Goal: Check status: Check status

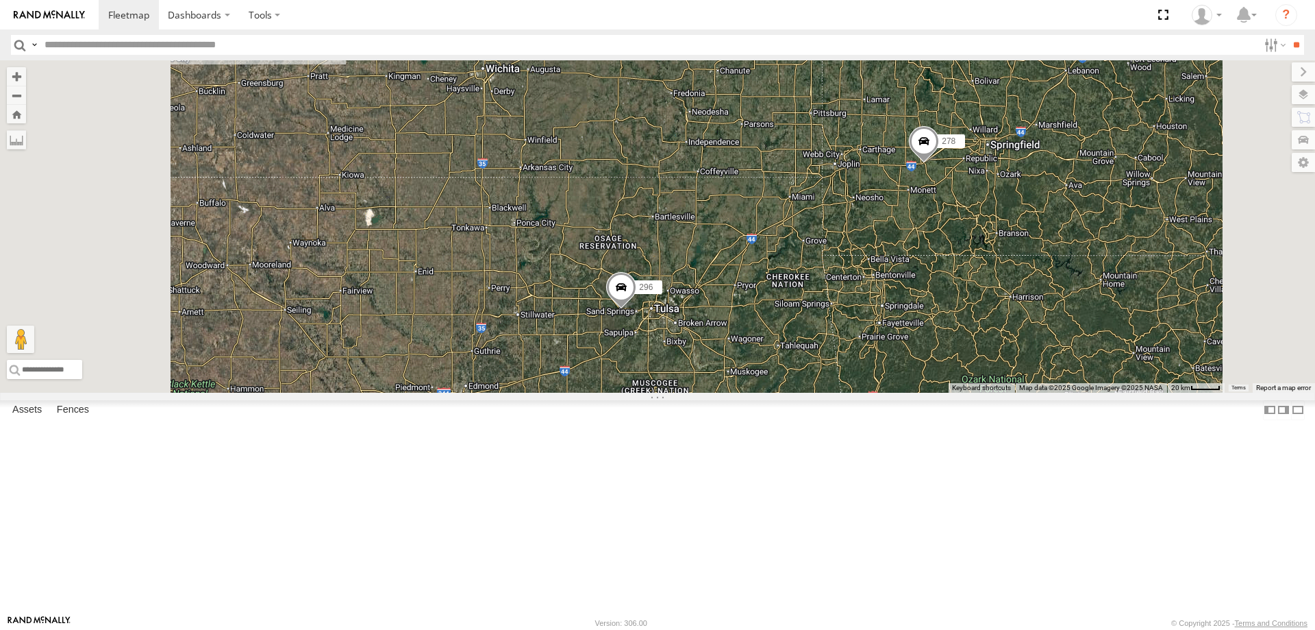
drag, startPoint x: 671, startPoint y: 319, endPoint x: 782, endPoint y: 507, distance: 218.3
click at [783, 393] on div "300 244 246 298 256 232 296 264 302 248 266 278 294" at bounding box center [657, 226] width 1315 height 332
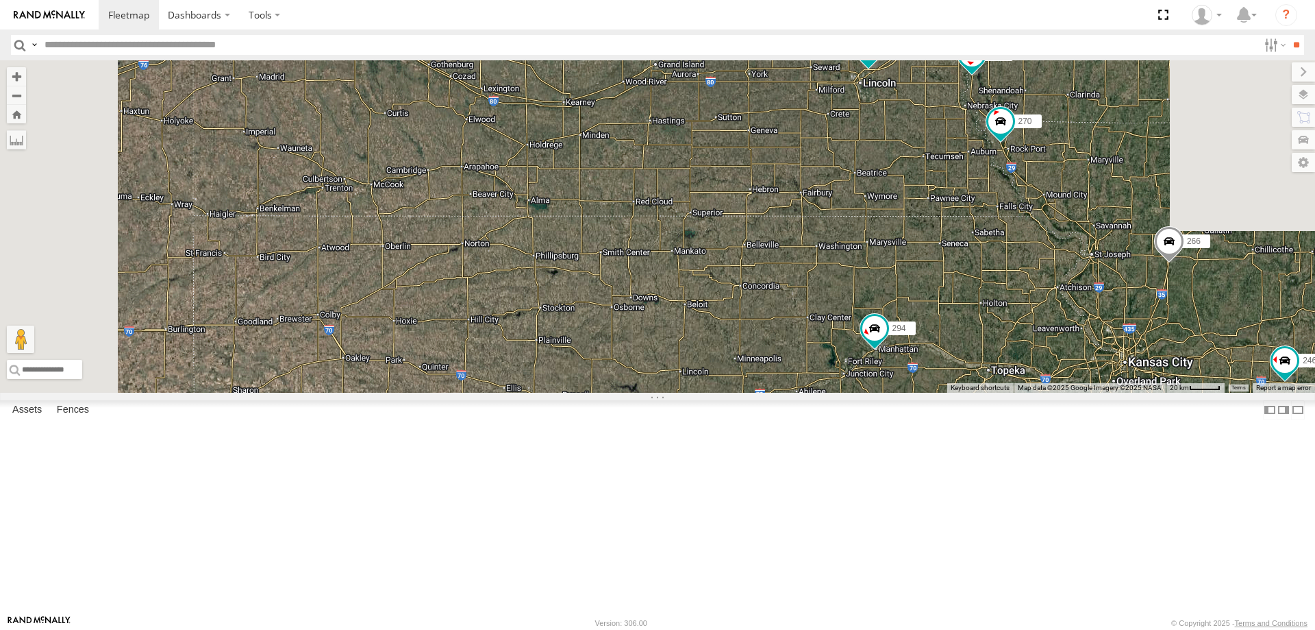
click at [1024, 166] on div "300 244 246 298 256 232 296 264 302 248 266 278 294 270 3 260" at bounding box center [657, 226] width 1315 height 332
click at [881, 60] on span at bounding box center [868, 48] width 25 height 25
click at [984, 66] on span at bounding box center [972, 54] width 25 height 25
click at [1013, 134] on span at bounding box center [1001, 121] width 25 height 25
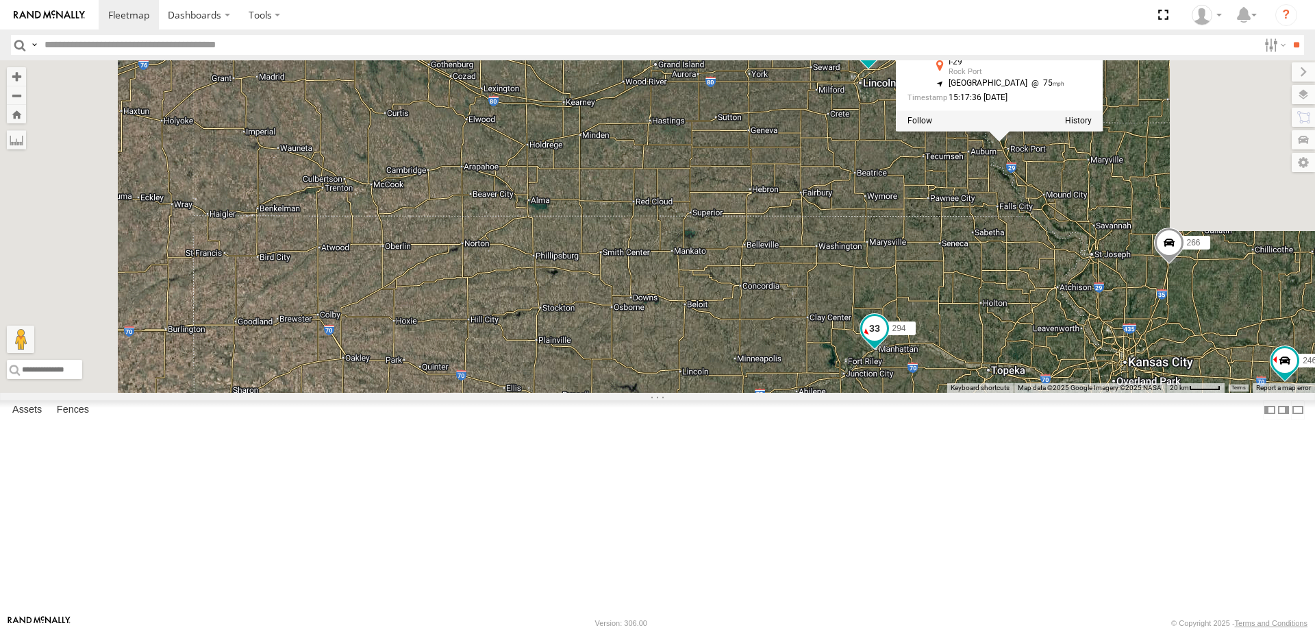
click at [887, 340] on span at bounding box center [875, 327] width 25 height 25
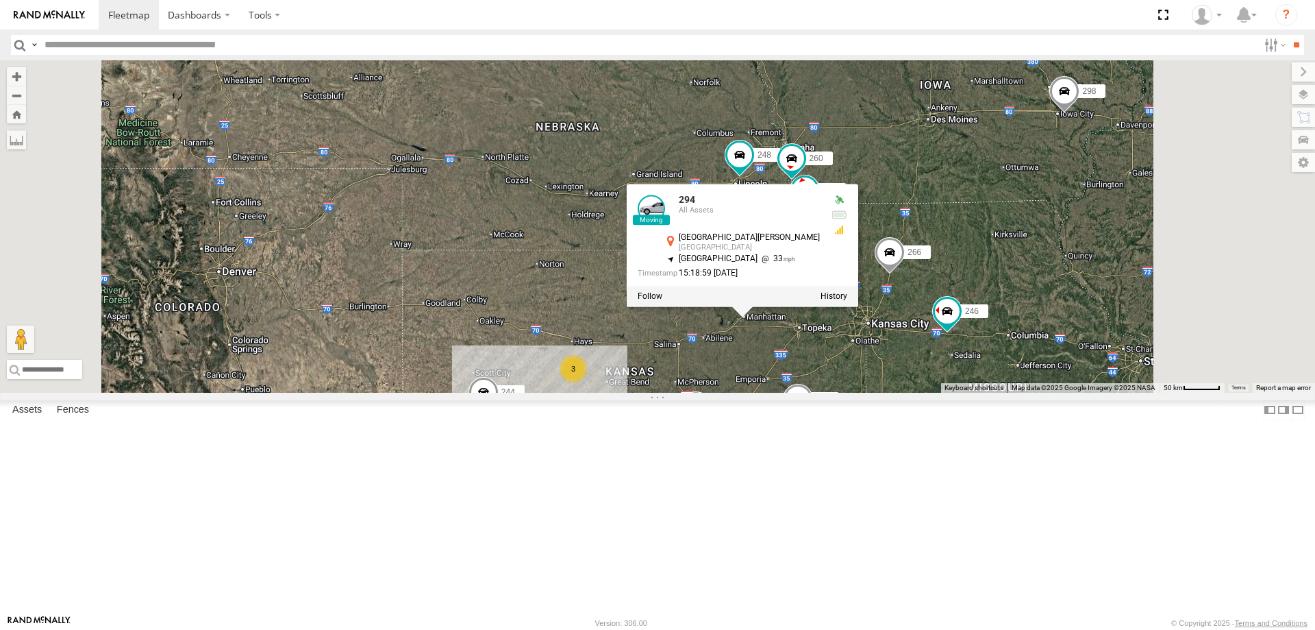
click at [499, 414] on span at bounding box center [484, 395] width 30 height 37
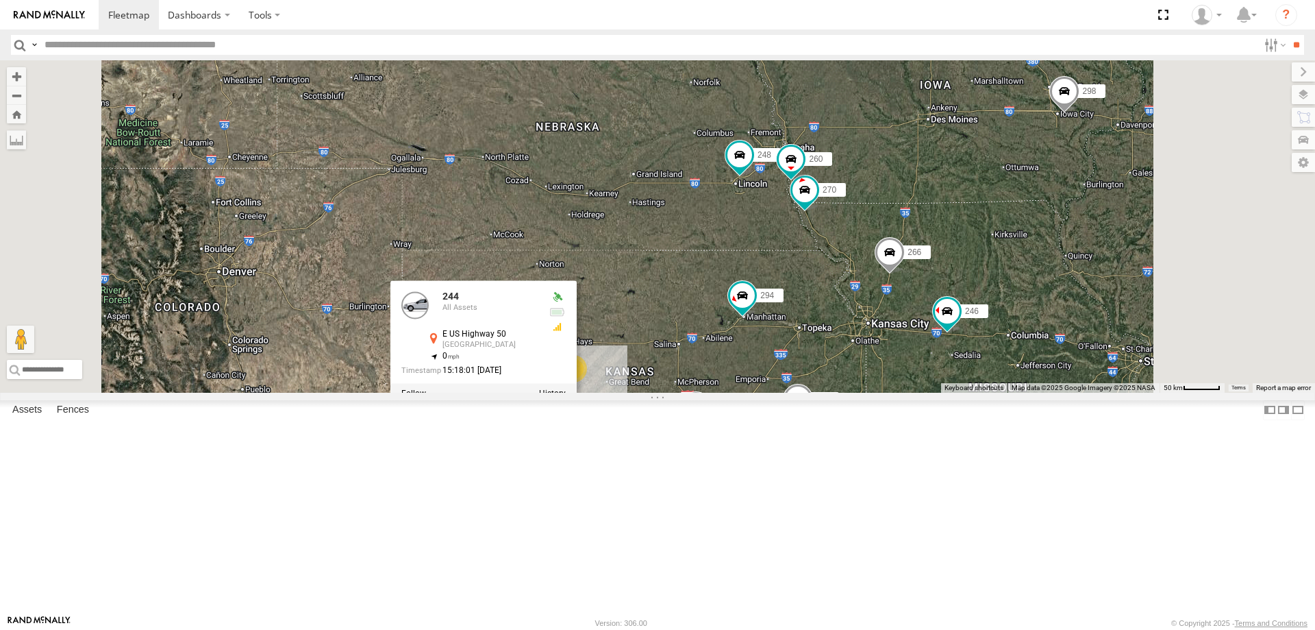
click at [1080, 113] on span at bounding box center [1065, 94] width 30 height 37
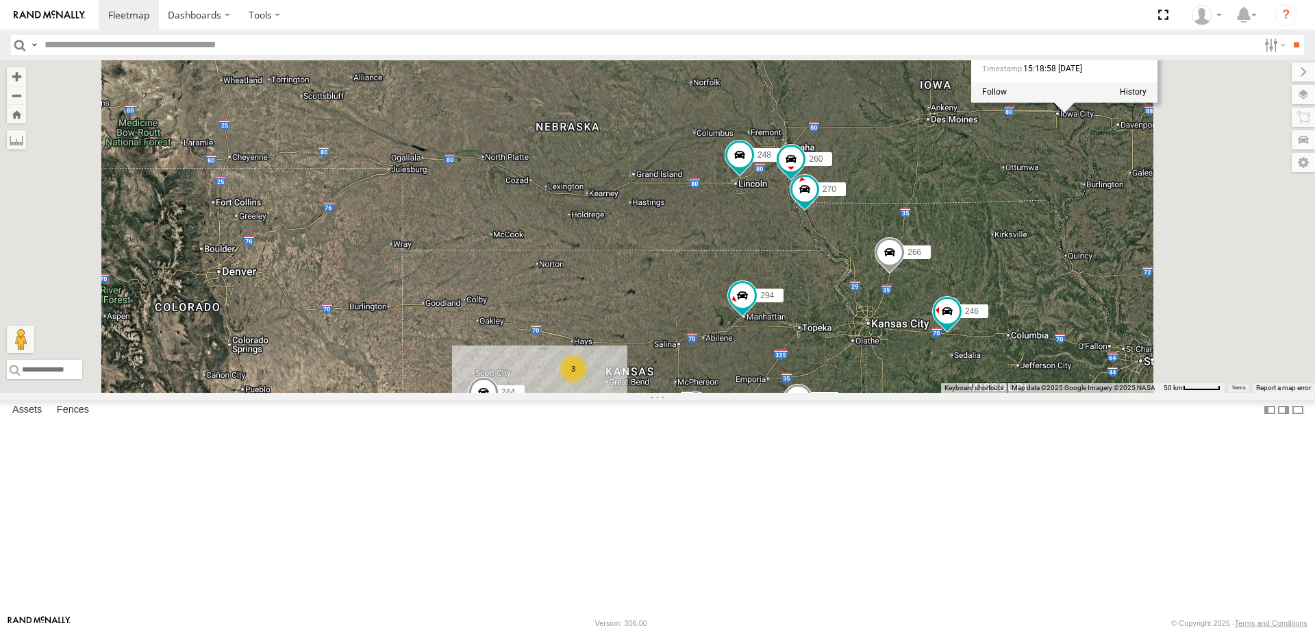
click at [932, 482] on span at bounding box center [917, 463] width 30 height 37
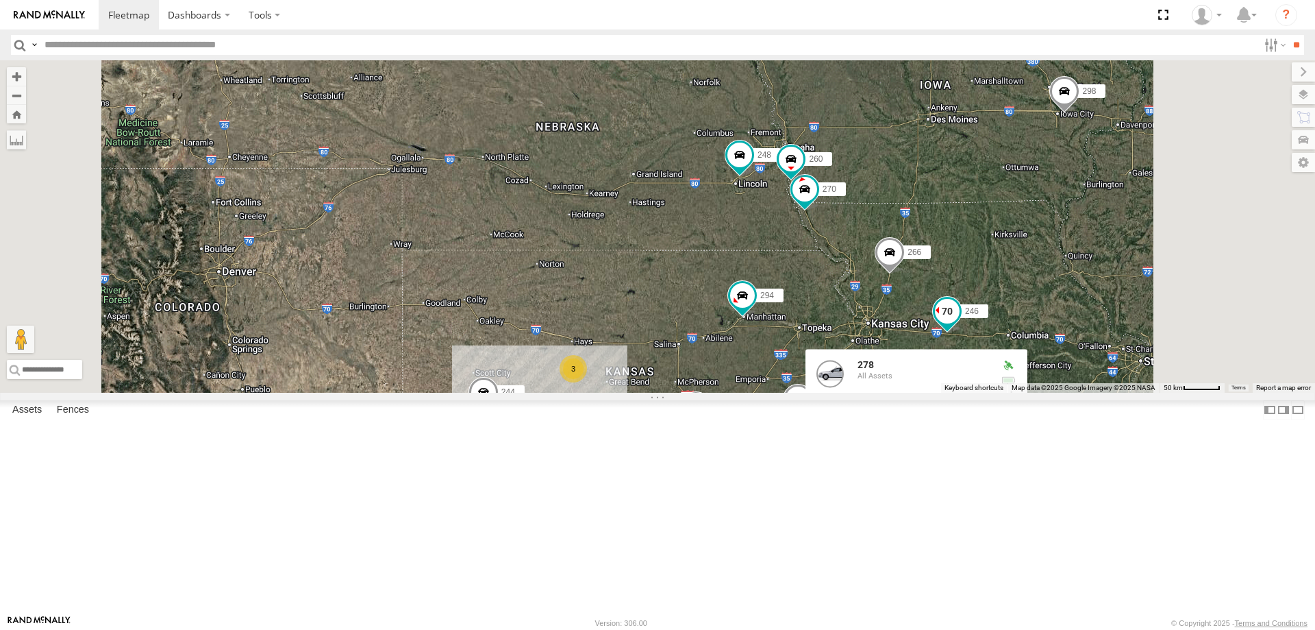
click at [963, 333] on span at bounding box center [947, 314] width 30 height 37
